Goal: Transaction & Acquisition: Purchase product/service

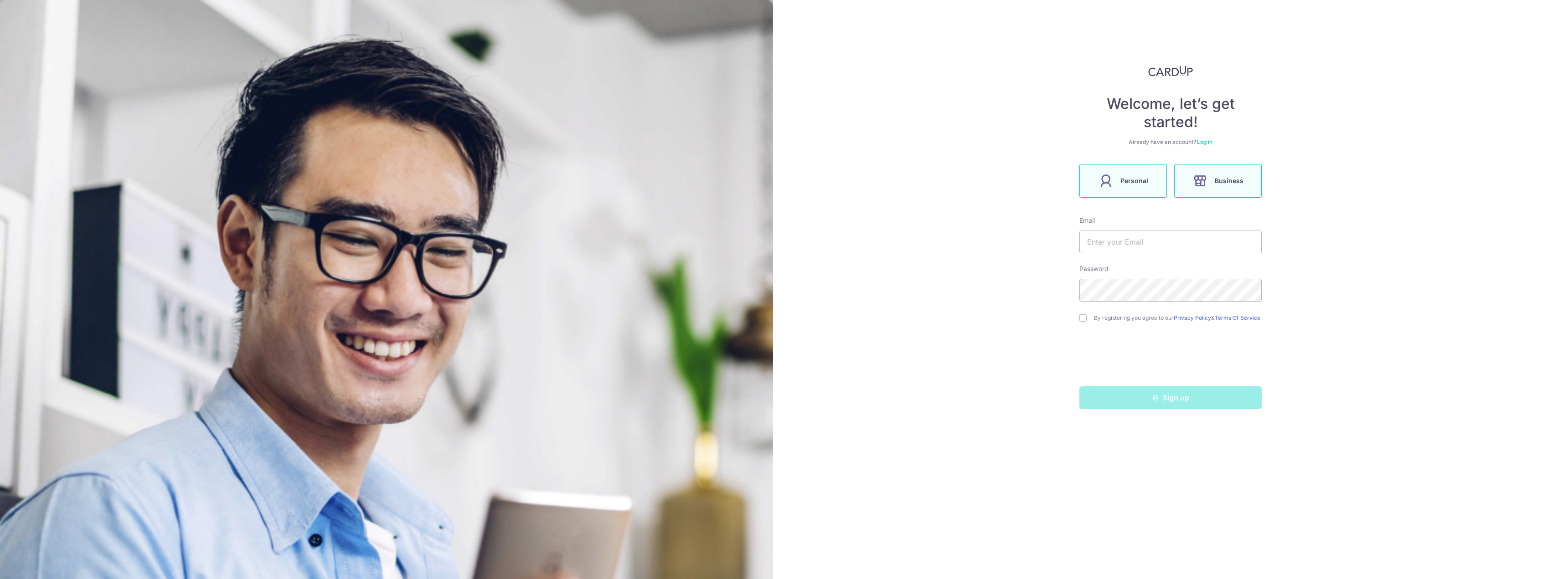
click at [1144, 178] on span "Personal" at bounding box center [1135, 181] width 28 height 11
click at [1190, 234] on input "text" at bounding box center [1171, 241] width 183 height 23
type input "for.saksham@gmail.com"
click at [897, 288] on div "Welcome, let’s get started! Already have an account? Log in Personal Business E…" at bounding box center [1171, 290] width 795 height 579
click at [1085, 318] on input "checkbox" at bounding box center [1083, 318] width 7 height 7
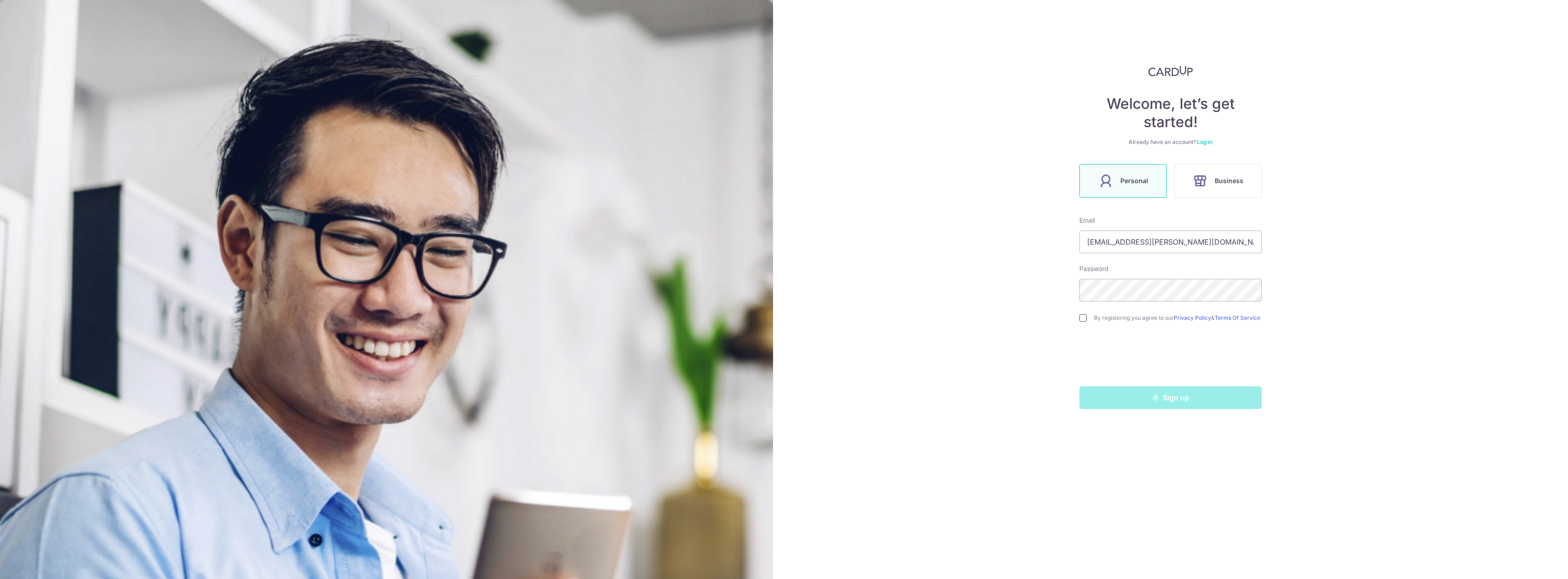
checkbox input "true"
click at [1191, 406] on button "Sign up" at bounding box center [1171, 397] width 183 height 23
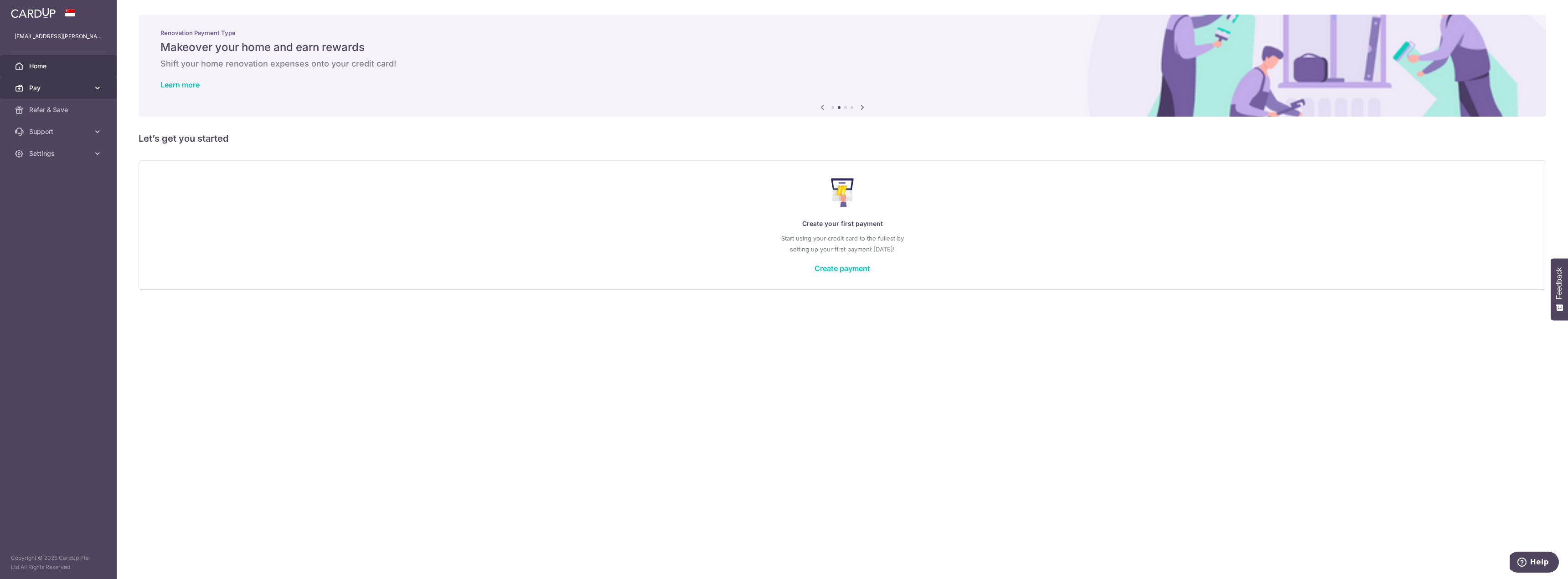
click at [44, 83] on span "Pay" at bounding box center [59, 88] width 60 height 9
click at [70, 106] on span "Payments" at bounding box center [59, 109] width 60 height 9
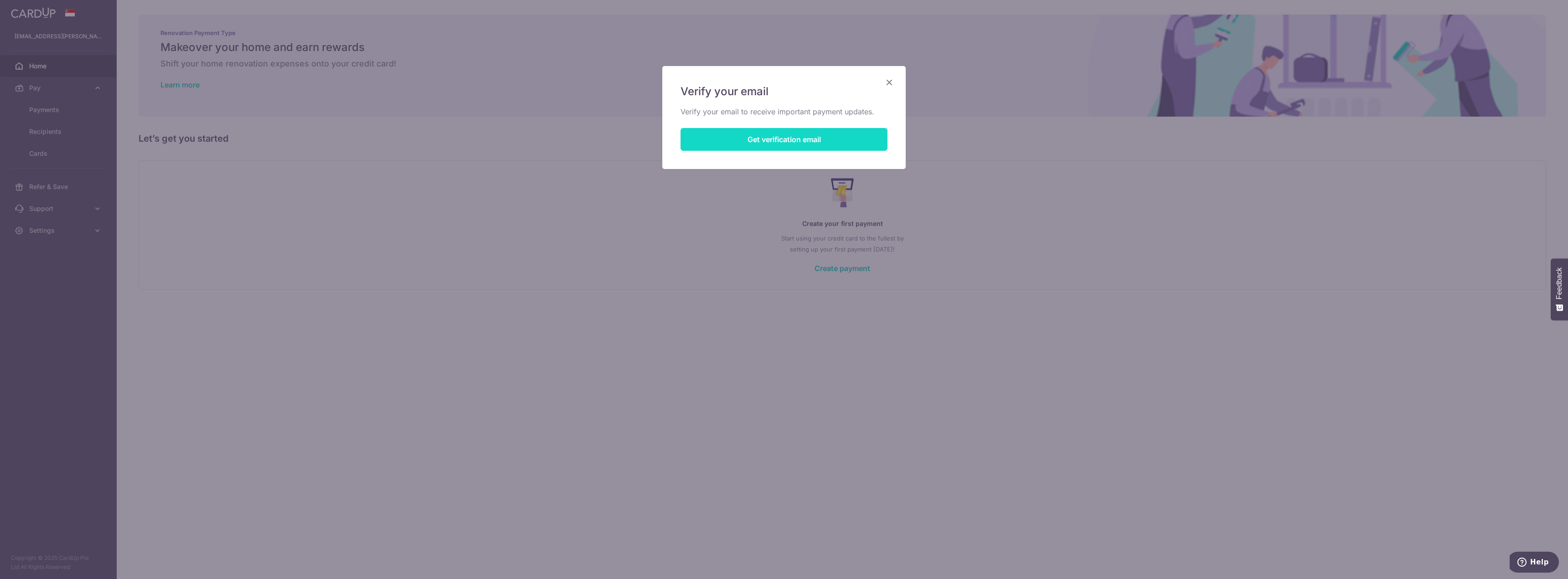
click at [796, 139] on button "Get verification email" at bounding box center [784, 139] width 207 height 23
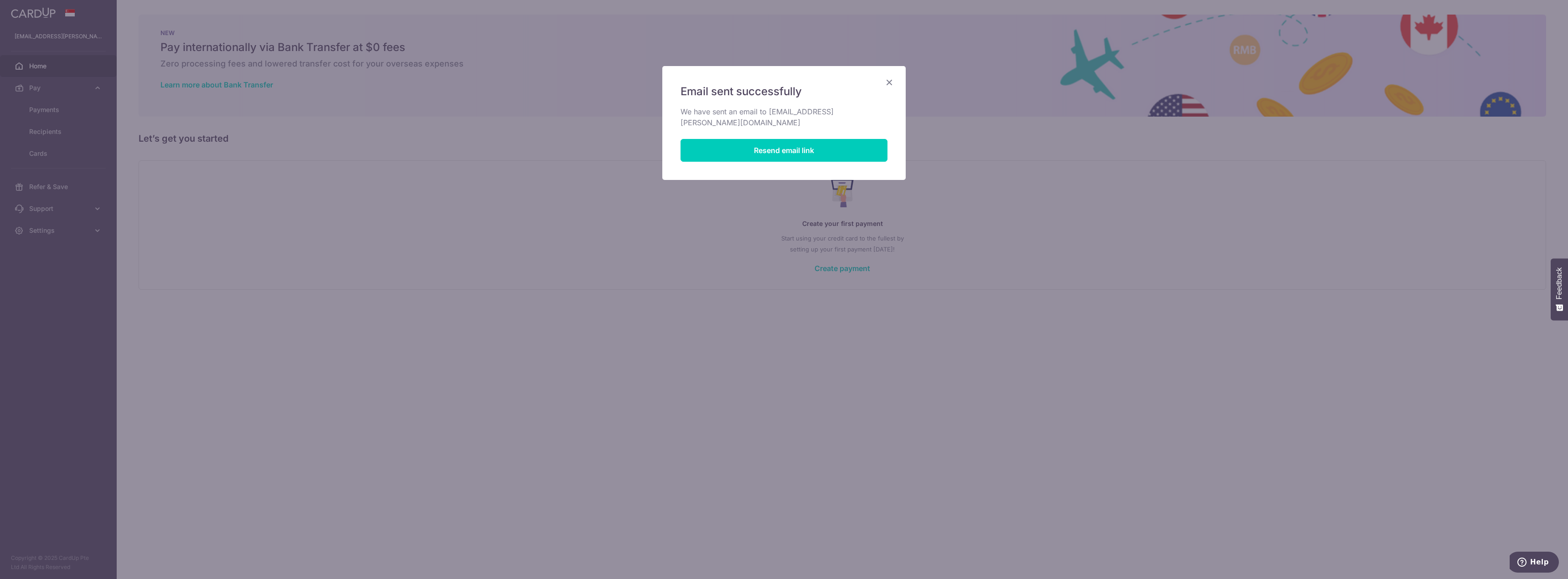
click at [886, 79] on icon "Close" at bounding box center [889, 82] width 11 height 12
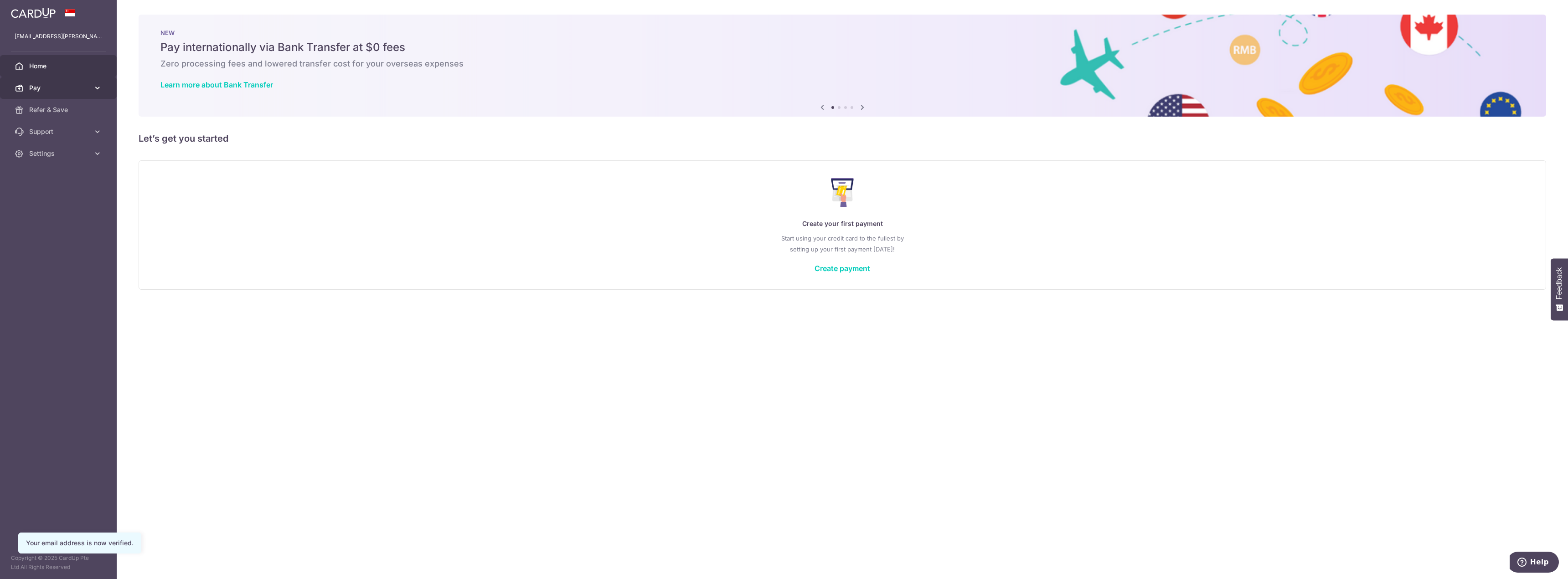
click at [64, 85] on span "Pay" at bounding box center [59, 88] width 60 height 9
click at [85, 202] on link "Support" at bounding box center [58, 209] width 117 height 22
click at [73, 108] on span "Payments" at bounding box center [59, 109] width 60 height 9
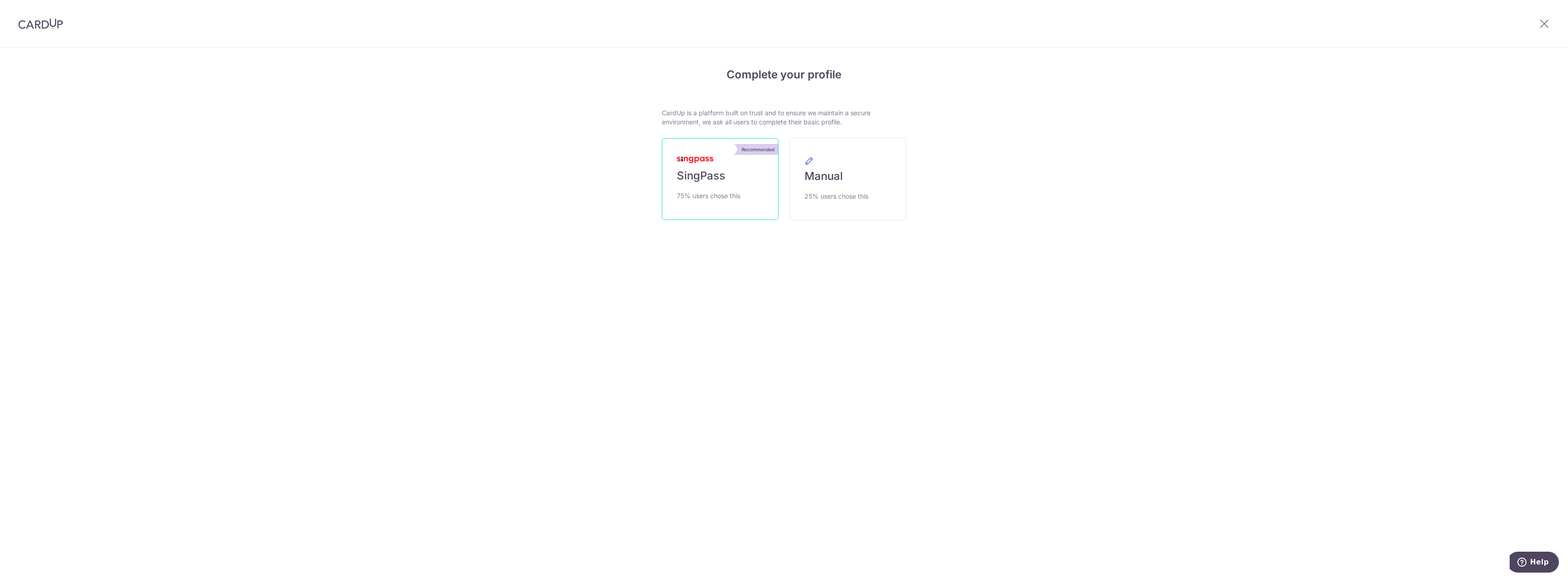
click at [727, 181] on link "Recommended SingPass 75% users chose this" at bounding box center [720, 179] width 117 height 82
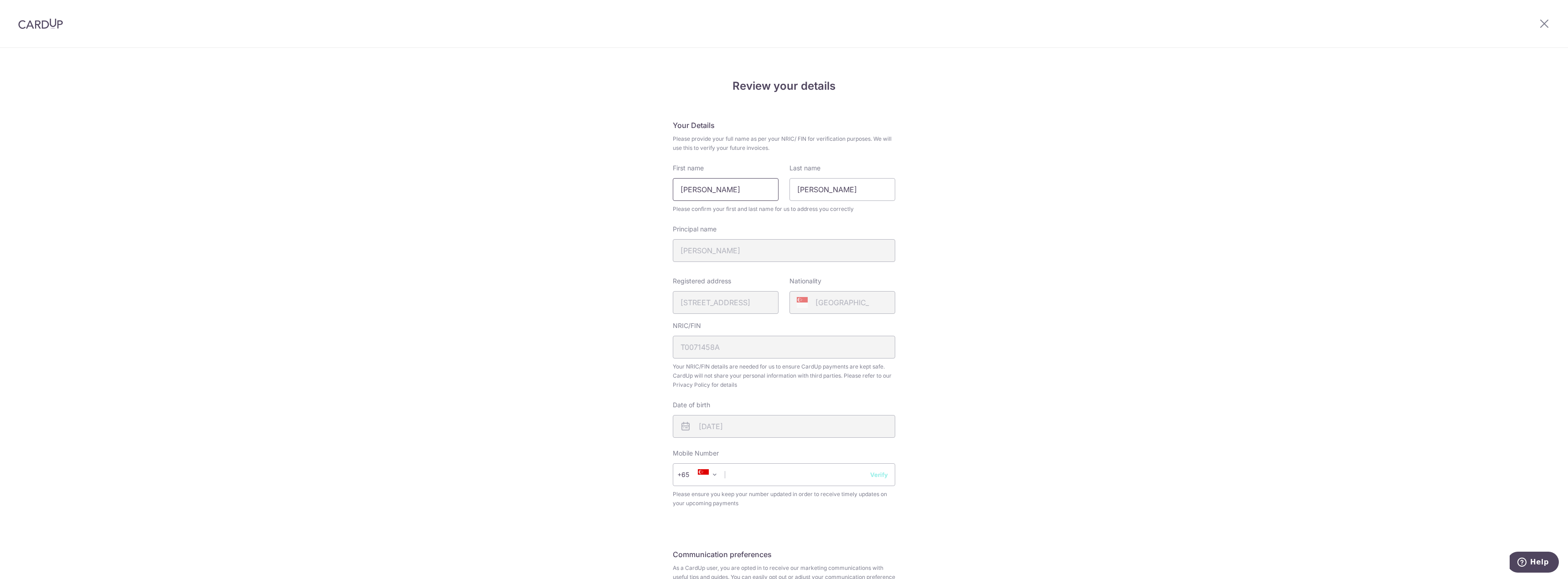
drag, startPoint x: 736, startPoint y: 190, endPoint x: 496, endPoint y: 175, distance: 240.5
click at [496, 175] on div "Review your details Your Details Please provide your full name as per your NRIC…" at bounding box center [784, 361] width 1568 height 626
type input "Saksham"
type input "Bambha"
click at [550, 305] on div "Review your details Your Details Please provide your full name as per your NRIC…" at bounding box center [784, 361] width 1568 height 626
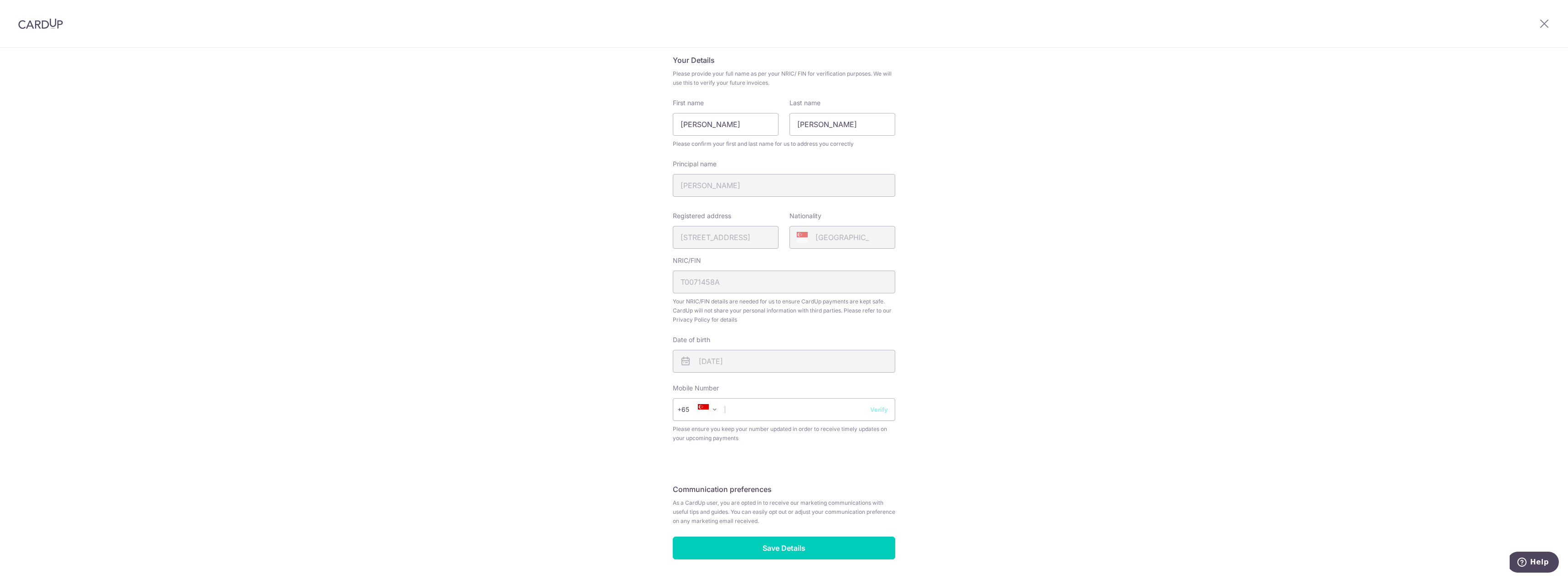
scroll to position [91, 0]
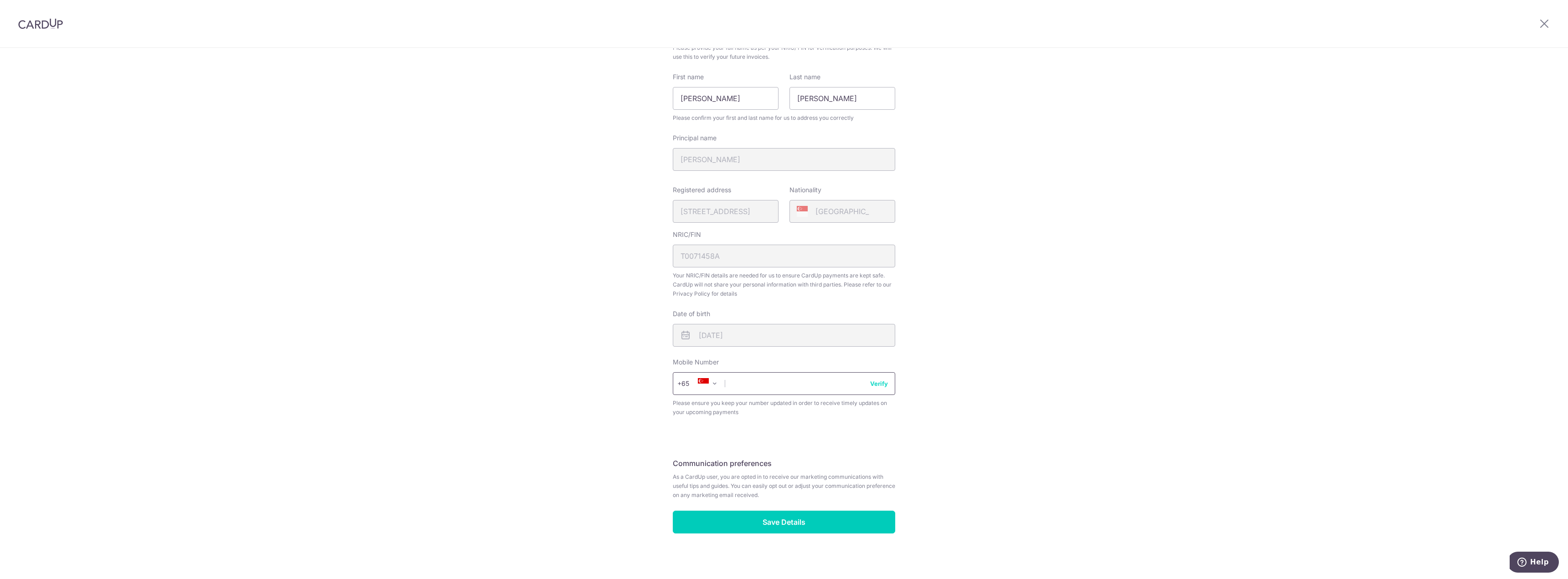
click at [777, 384] on input "text" at bounding box center [783, 383] width 222 height 23
type input "93912331"
click at [772, 521] on input "Save Details" at bounding box center [783, 521] width 222 height 23
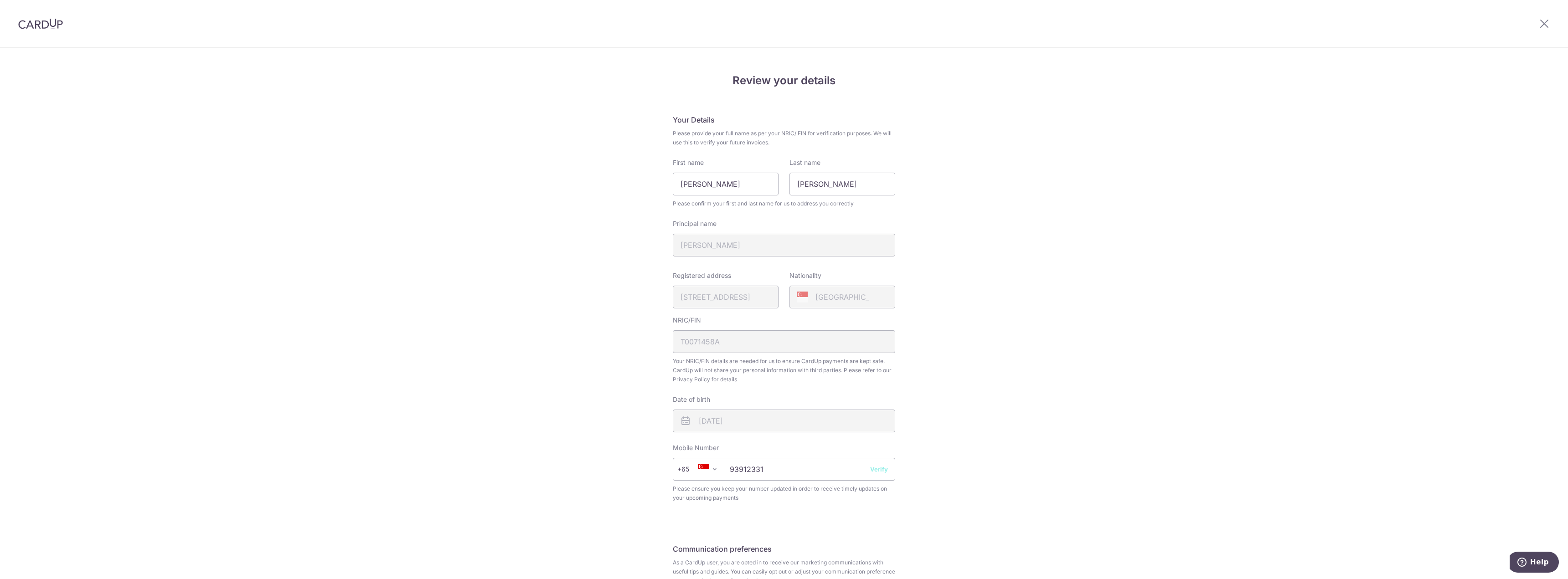
scroll to position [0, 0]
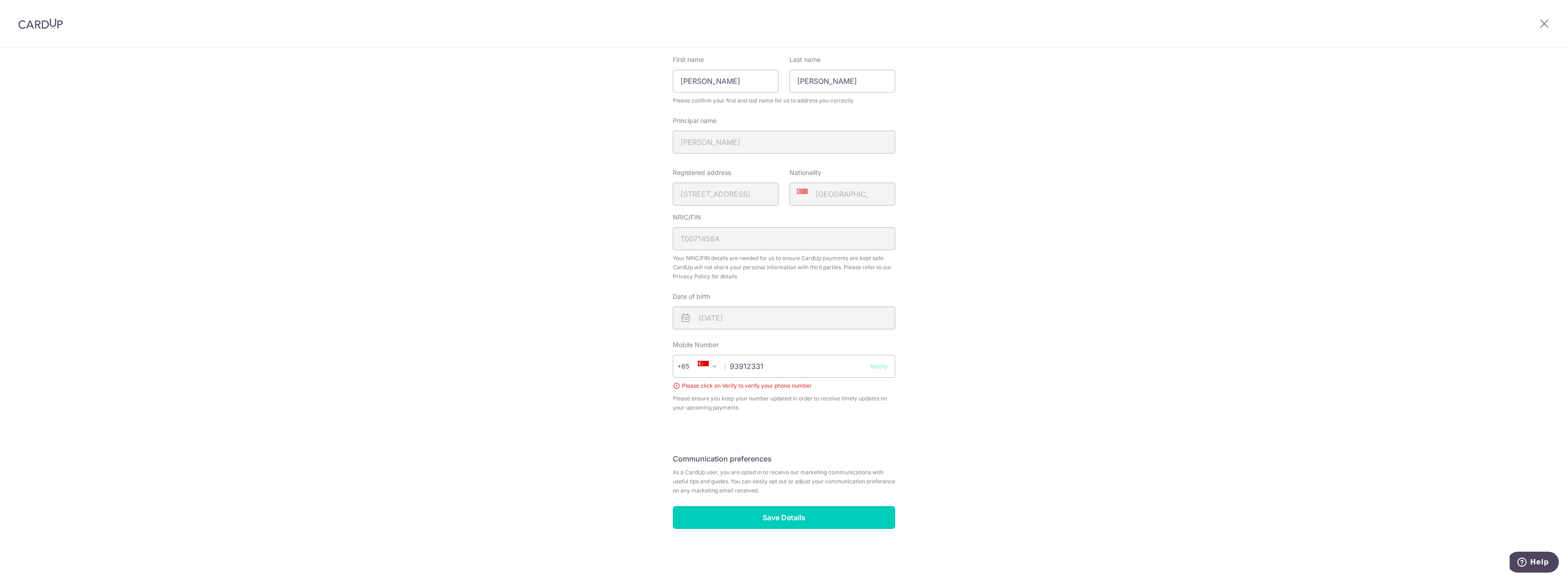
click at [880, 363] on button "Verify" at bounding box center [879, 366] width 18 height 9
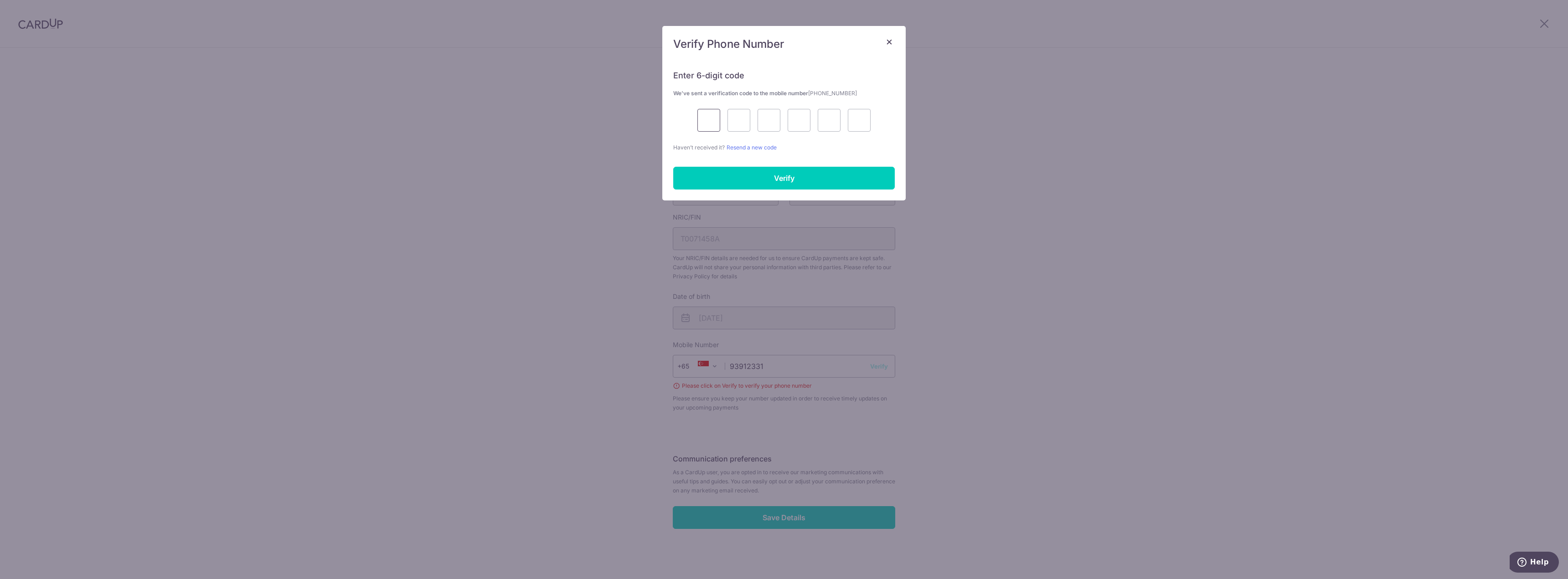
click at [705, 120] on input "text" at bounding box center [709, 120] width 23 height 23
type input "2"
type input "9"
type input "8"
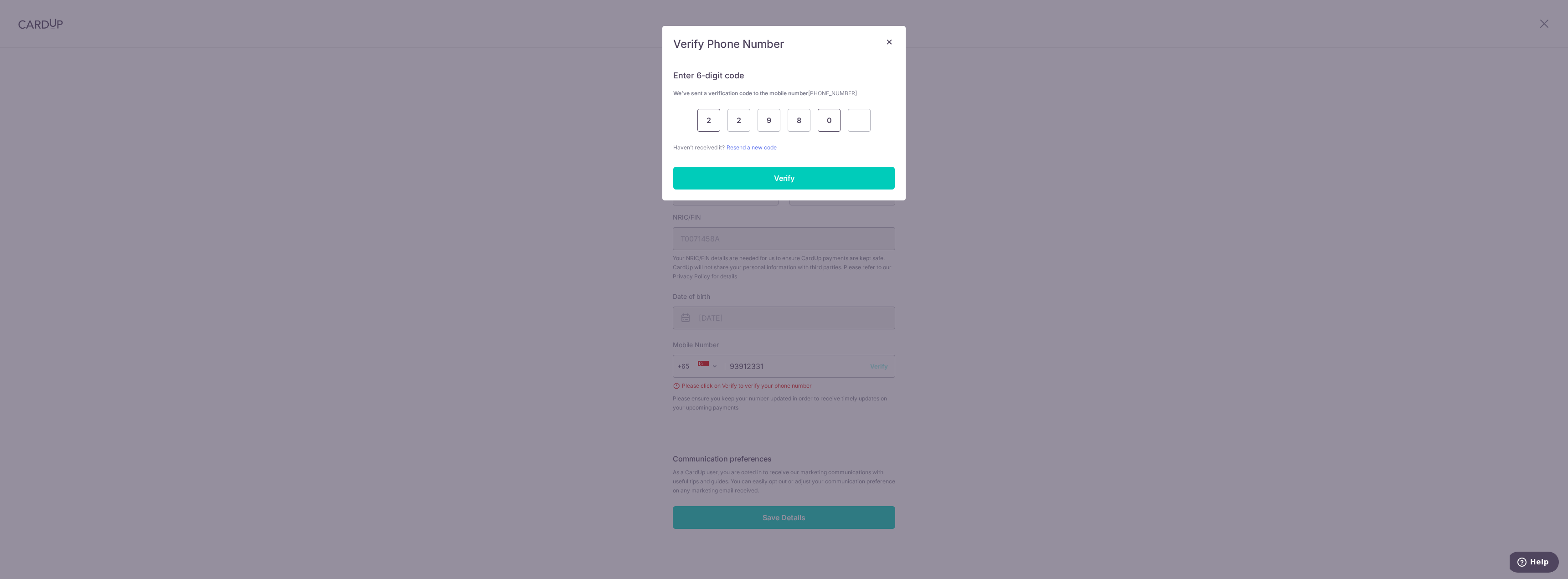
type input "0"
click at [817, 178] on input "Verify" at bounding box center [784, 178] width 222 height 23
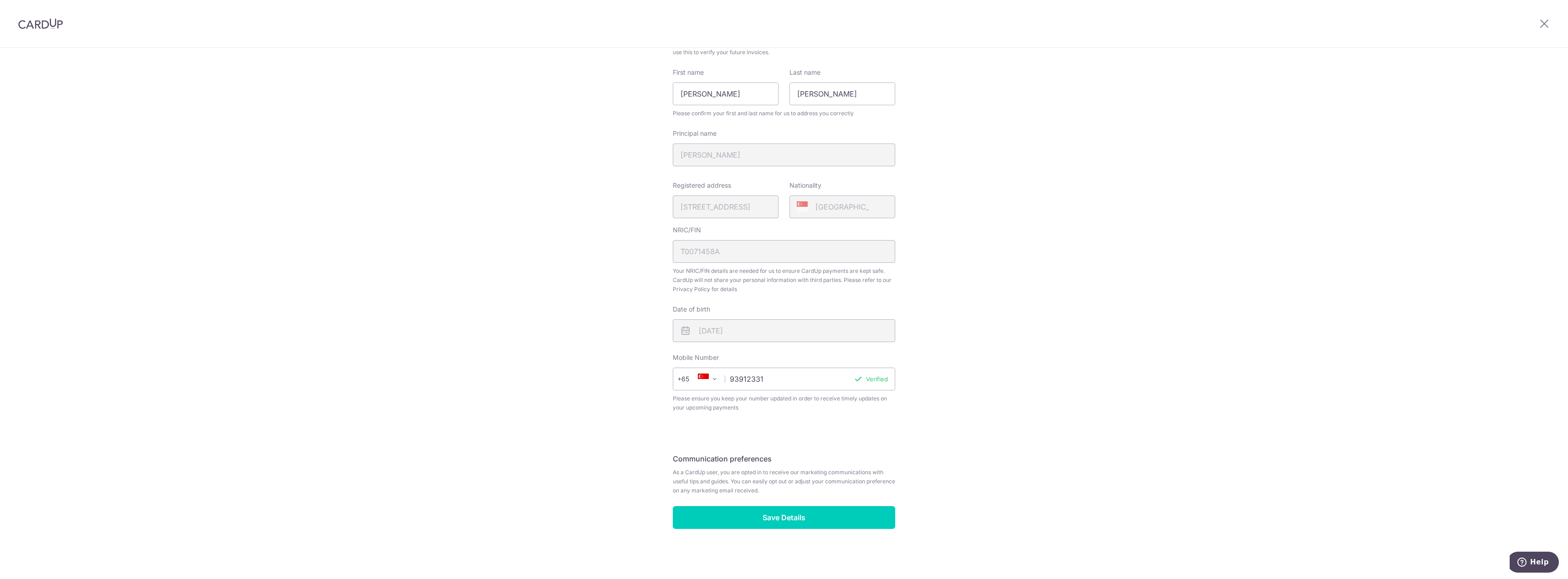
scroll to position [95, 0]
click at [805, 510] on input "Save Details" at bounding box center [783, 517] width 222 height 23
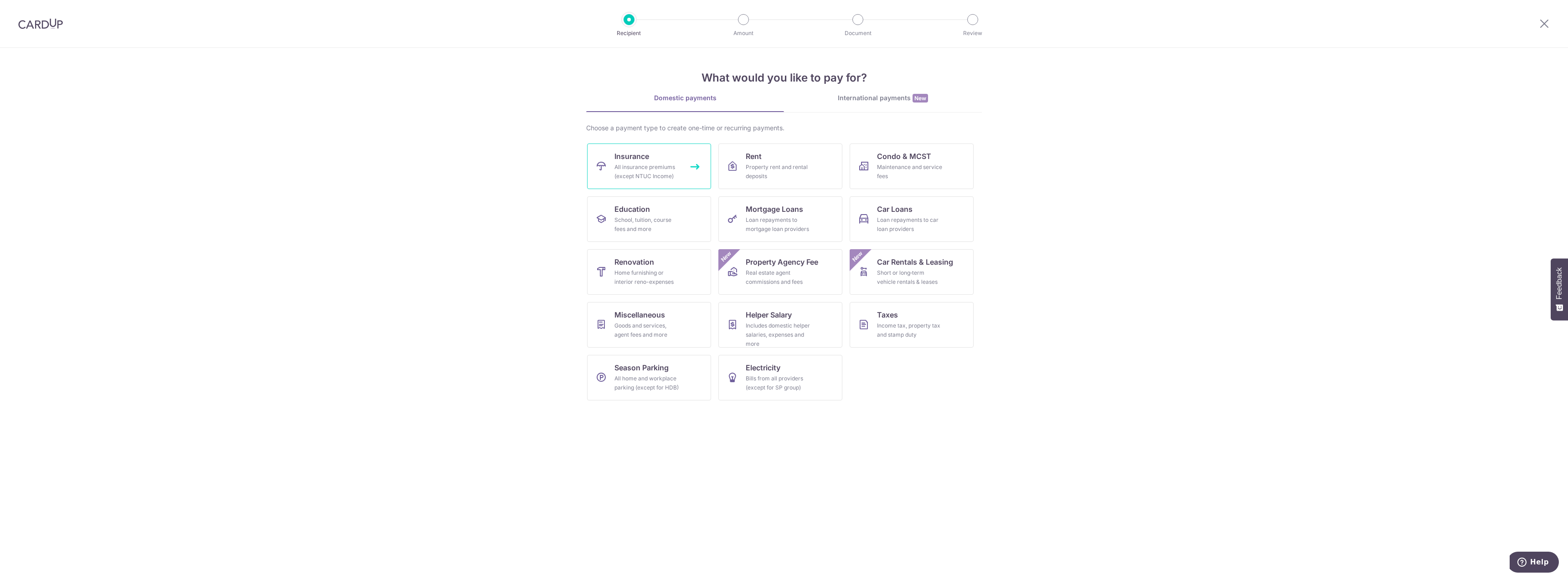
click at [642, 171] on div "All insurance premiums (except NTUC Income)" at bounding box center [647, 172] width 66 height 18
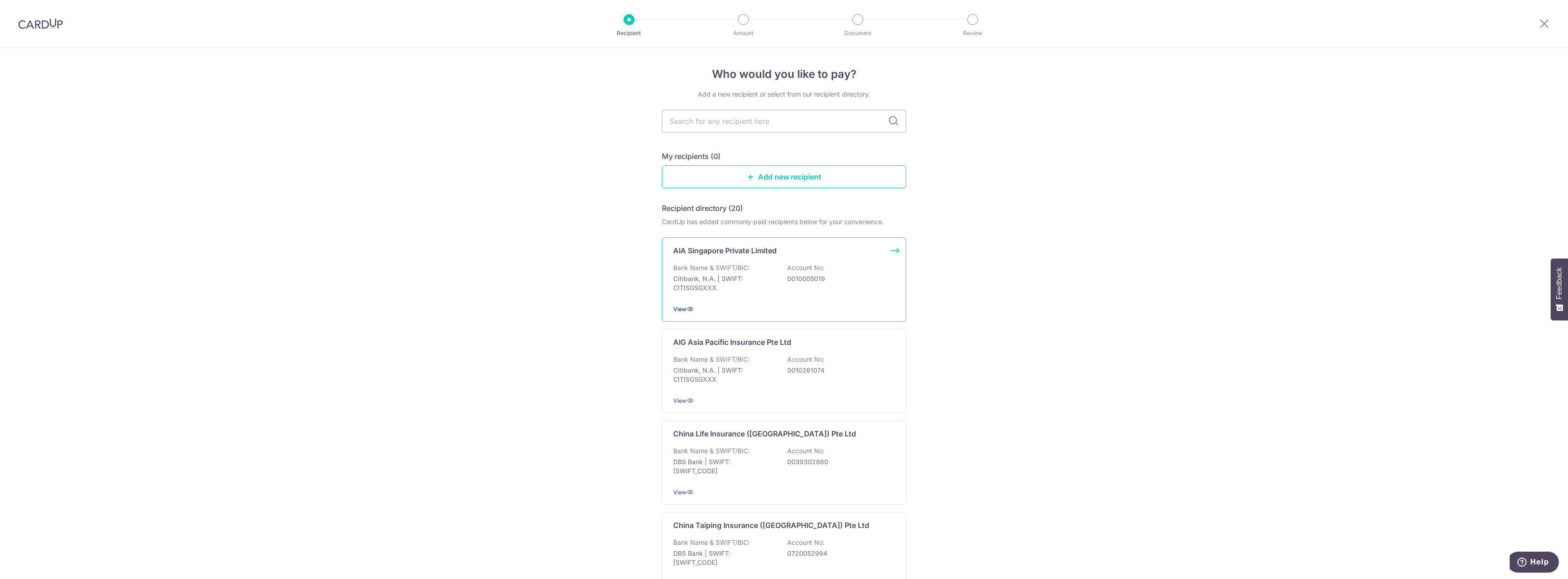
click at [691, 308] on icon at bounding box center [690, 309] width 7 height 7
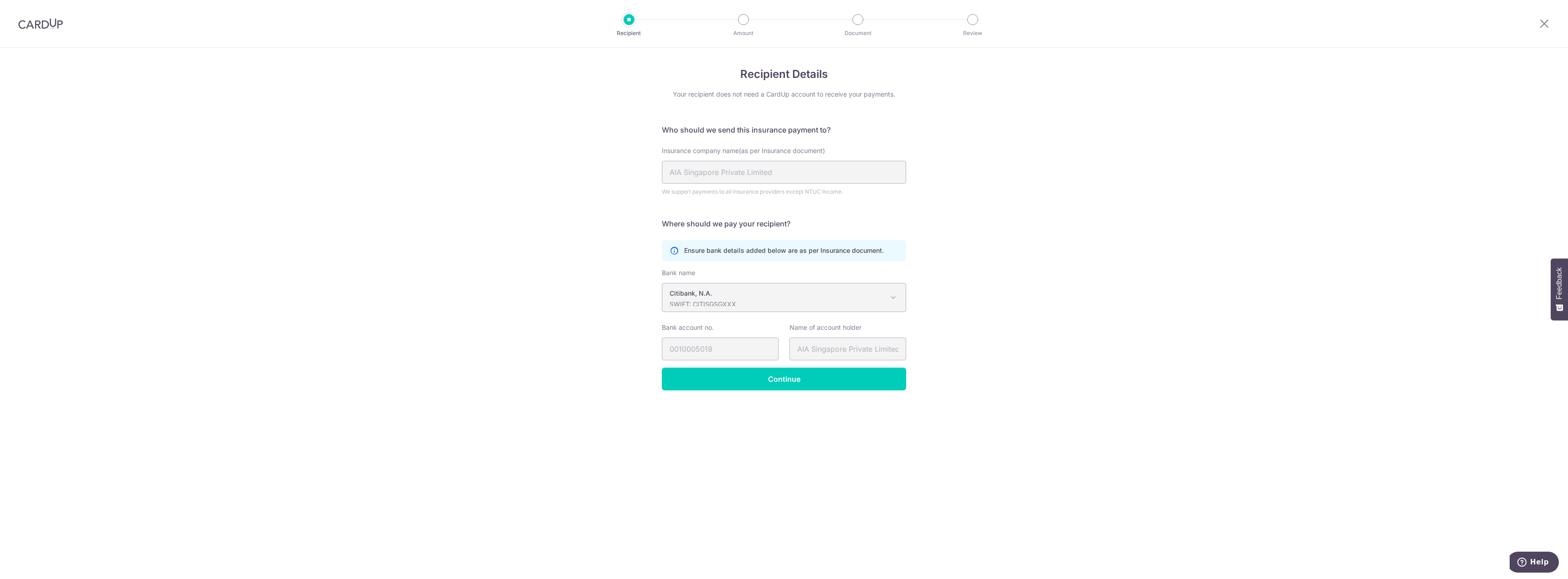
click at [720, 295] on p "Citibank, N.A." at bounding box center [777, 293] width 214 height 9
click at [729, 379] on input "Continue" at bounding box center [783, 378] width 244 height 23
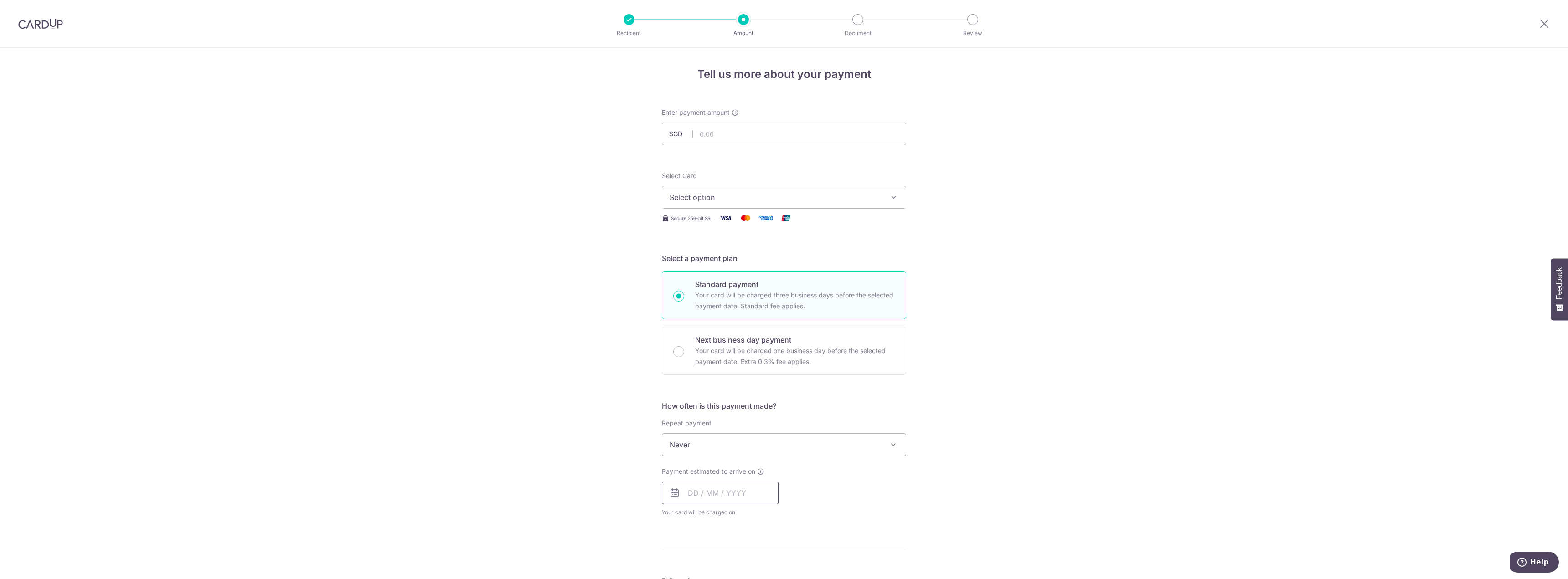
click at [746, 493] on input "text" at bounding box center [720, 493] width 117 height 23
click at [750, 576] on link "11" at bounding box center [754, 576] width 15 height 15
type input "[DATE]"
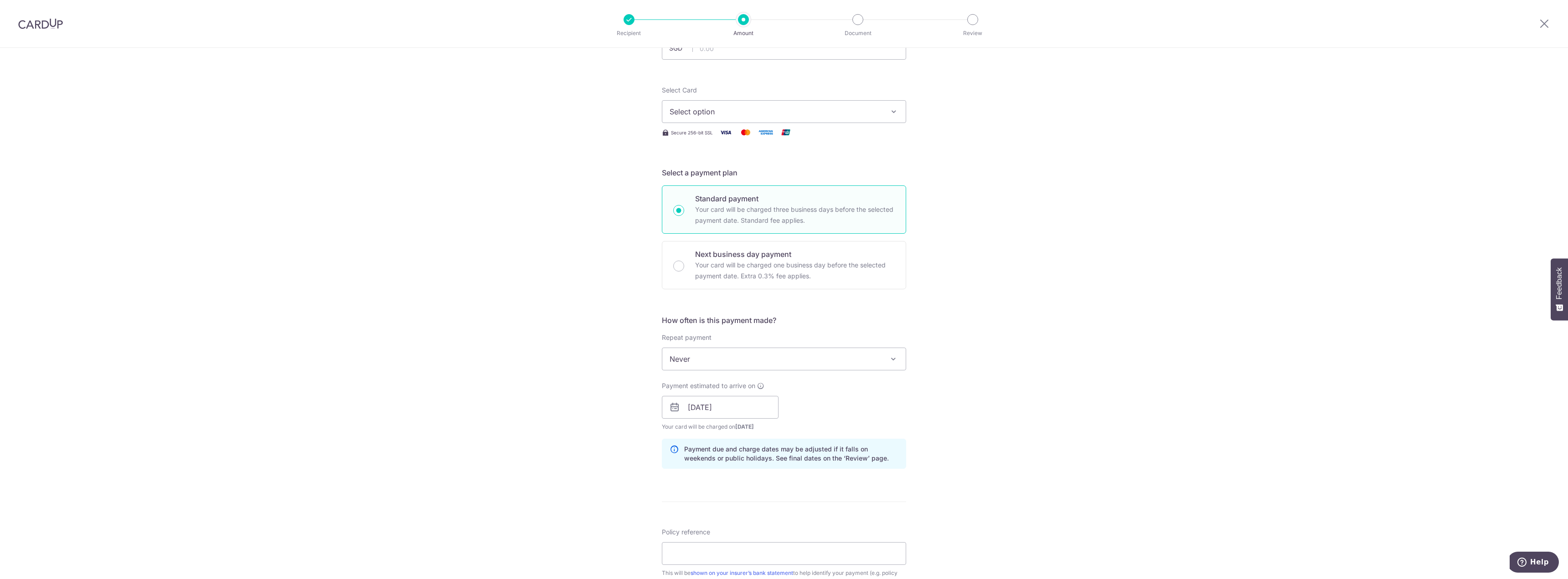
scroll to position [91, 0]
click at [736, 401] on input "[DATE]" at bounding box center [720, 401] width 117 height 23
click at [975, 404] on div "Tell us more about your payment Enter payment amount SGD Select Card Select opt…" at bounding box center [784, 387] width 1568 height 861
click at [836, 353] on span "Never" at bounding box center [784, 353] width 243 height 22
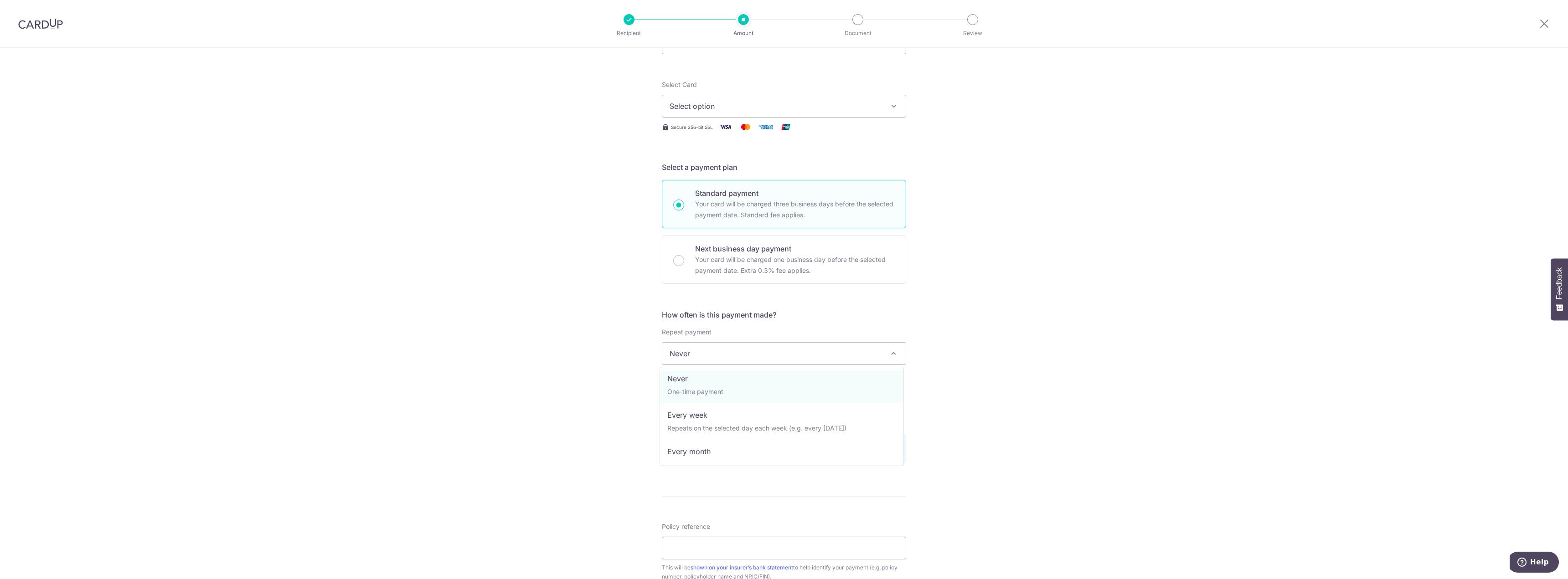
scroll to position [0, 0]
click at [968, 450] on div "Tell us more about your payment Enter payment amount SGD Select Card Select opt…" at bounding box center [784, 387] width 1568 height 861
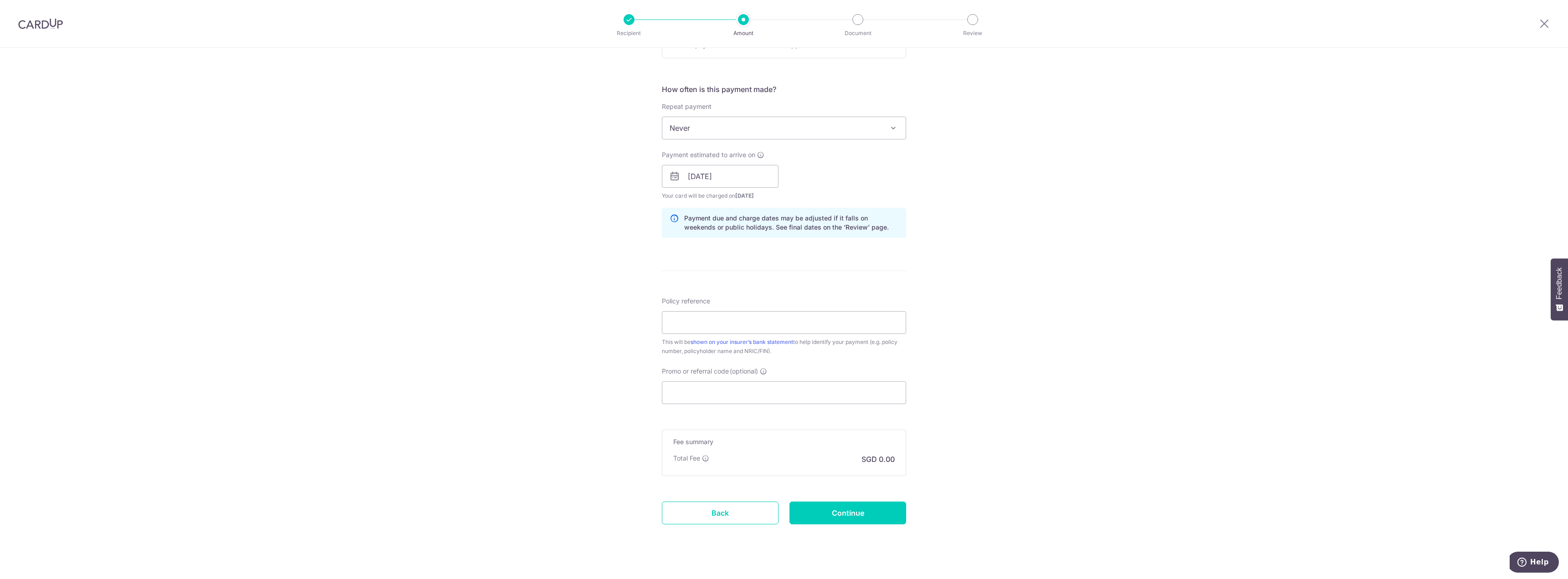
scroll to position [319, 0]
click at [723, 387] on input "Promo or referral code (optional)" at bounding box center [783, 390] width 244 height 23
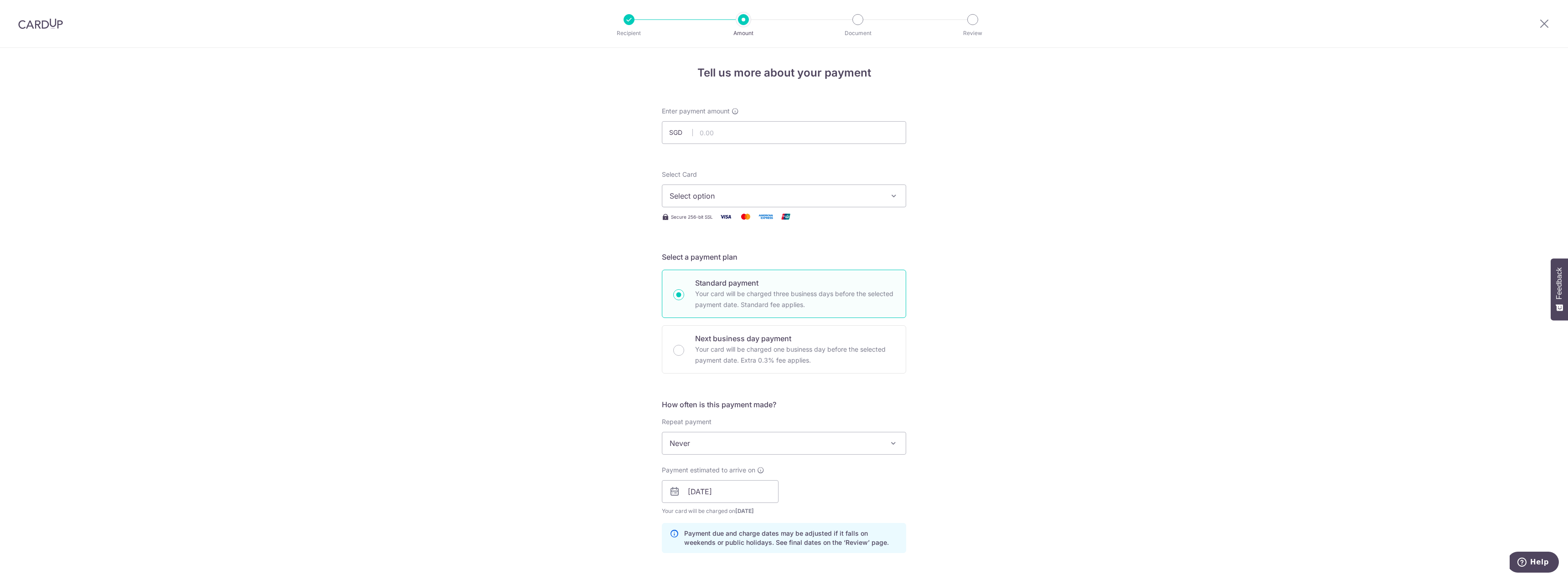
scroll to position [0, 0]
click at [724, 138] on input "text" at bounding box center [783, 133] width 244 height 23
click at [714, 203] on button "Select option" at bounding box center [783, 197] width 244 height 23
click at [765, 168] on form "Enter payment amount SGD Select Card Select option Add credit card Secure 256-b…" at bounding box center [783, 487] width 244 height 758
click at [749, 136] on input "text" at bounding box center [783, 133] width 244 height 23
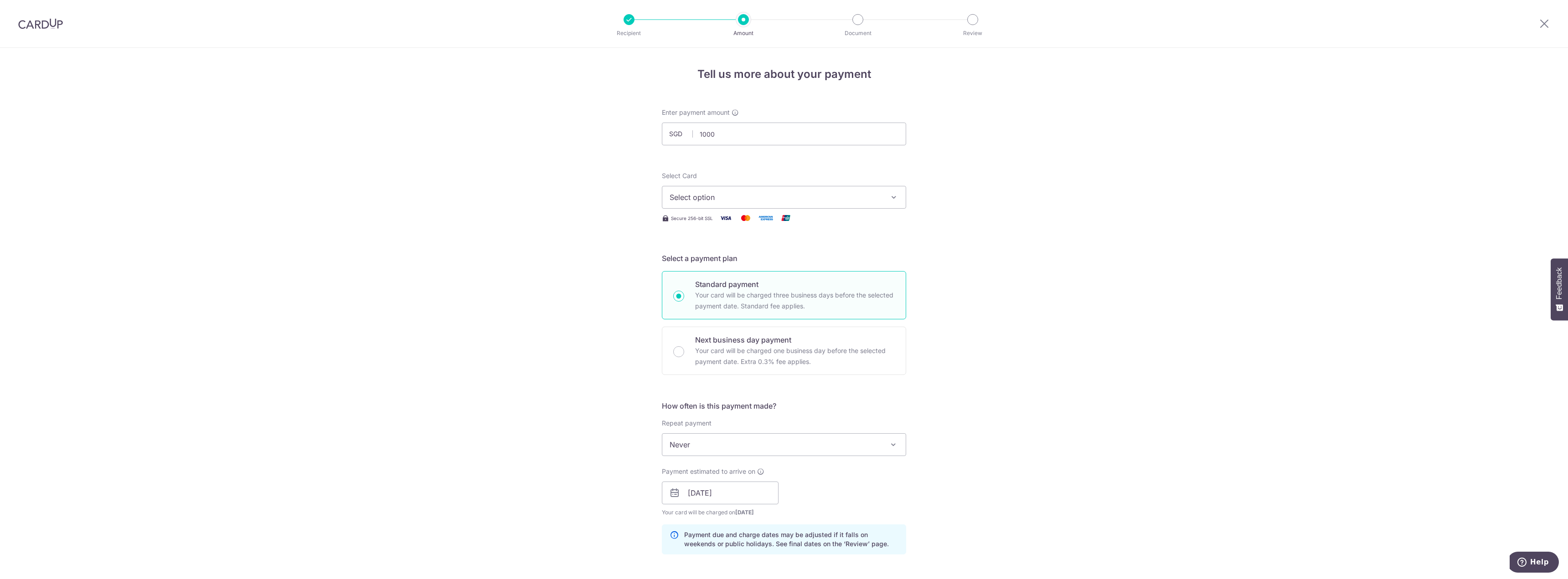
type input "1,000.00"
click at [990, 266] on div "Tell us more about your payment Enter payment amount SGD 1,000.00 1000.00 Selec…" at bounding box center [784, 479] width 1568 height 861
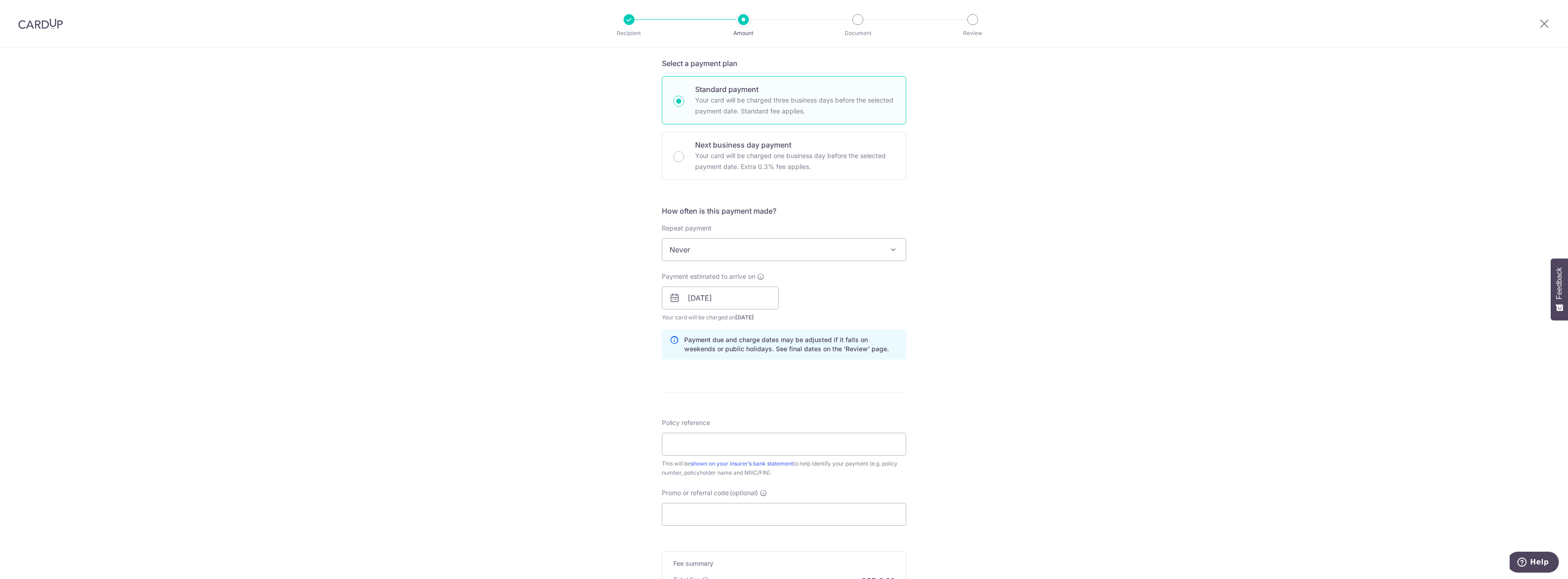
scroll to position [319, 0]
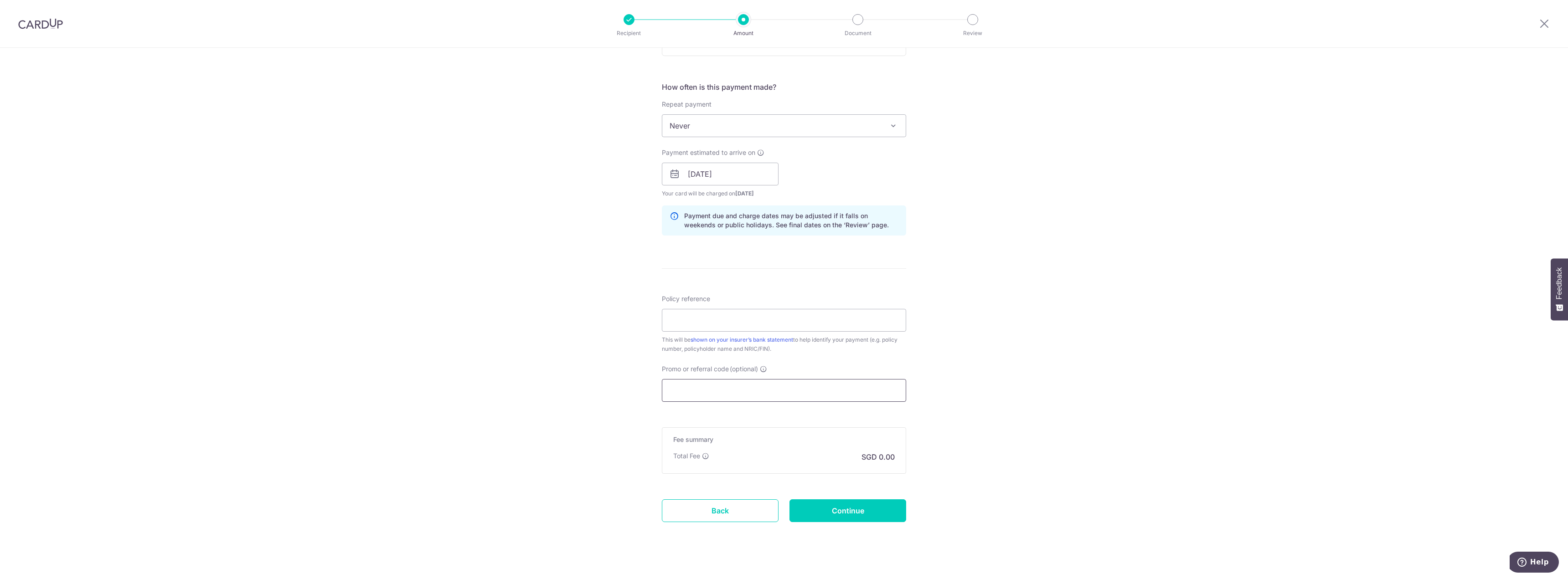
click at [744, 394] on input "Promo or referral code (optional)" at bounding box center [783, 390] width 244 height 23
click at [758, 318] on input "Policy reference" at bounding box center [783, 320] width 244 height 23
click at [766, 341] on link "shown on your insurer’s bank statement" at bounding box center [741, 339] width 102 height 7
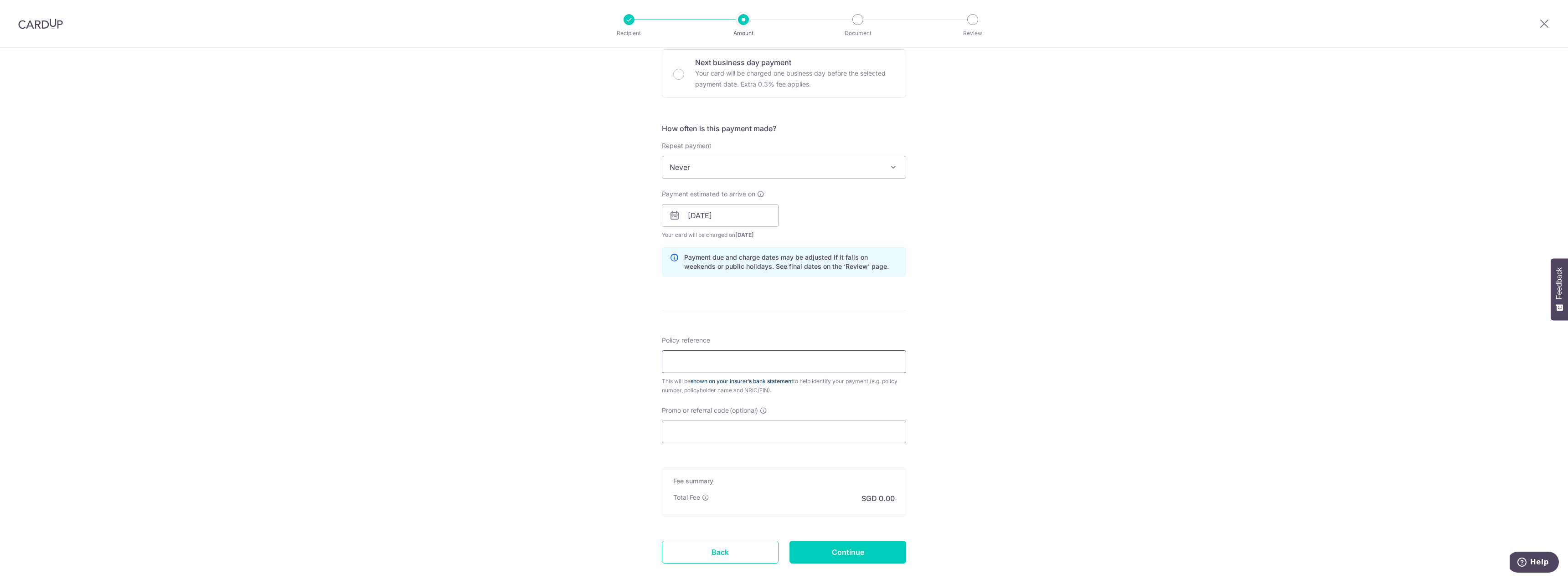
scroll to position [0, 0]
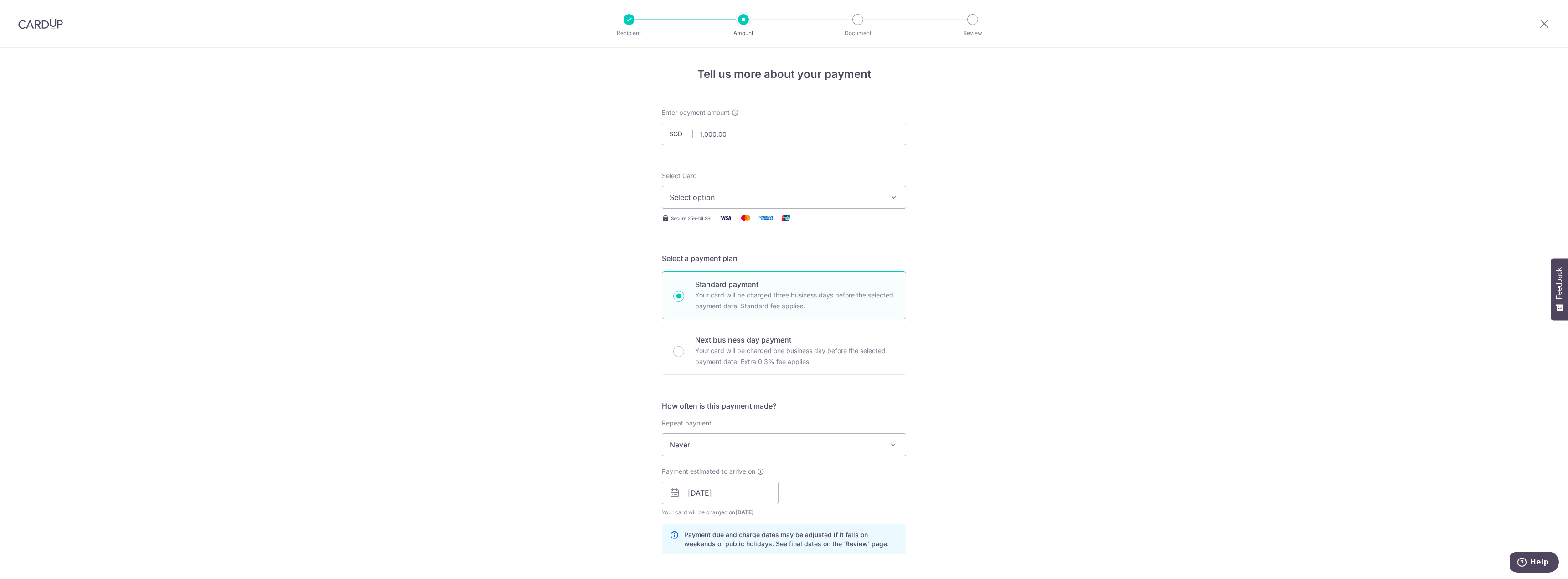
drag, startPoint x: 55, startPoint y: 26, endPoint x: 828, endPoint y: 45, distance: 773.2
click at [55, 26] on img at bounding box center [40, 24] width 44 height 11
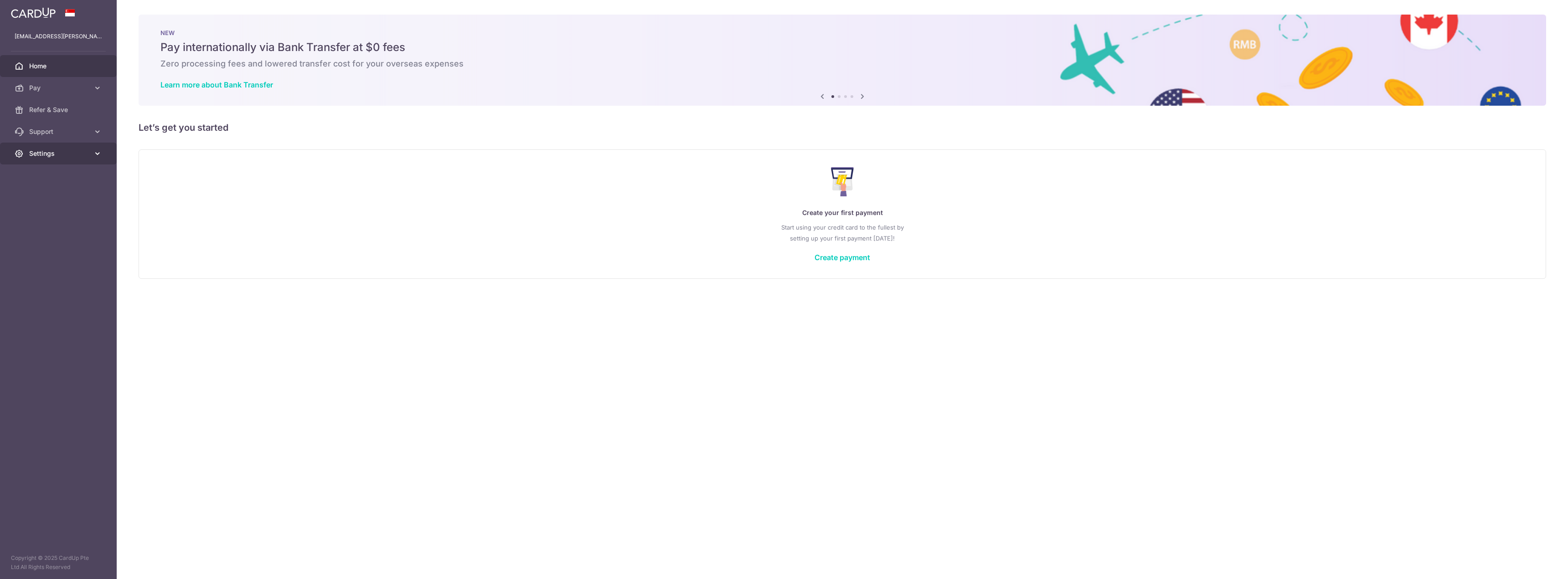
click at [63, 146] on link "Settings" at bounding box center [58, 153] width 117 height 22
click at [71, 177] on span "Account" at bounding box center [59, 175] width 60 height 9
